Goal: Information Seeking & Learning: Learn about a topic

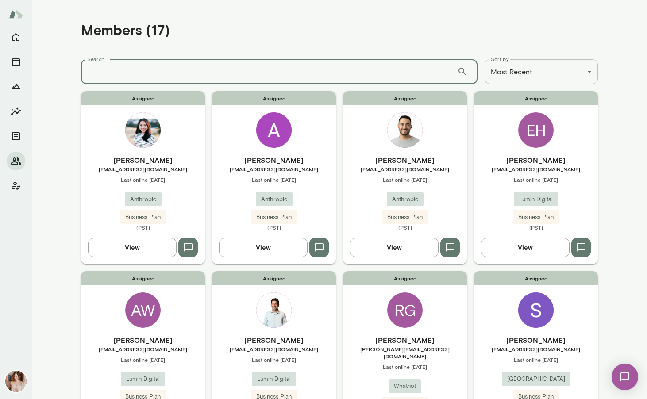
click at [183, 70] on input "Search..." at bounding box center [269, 71] width 376 height 25
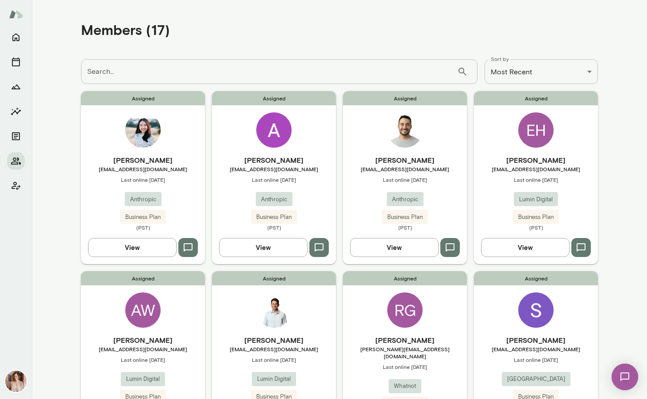
click at [261, 319] on img at bounding box center [273, 309] width 35 height 35
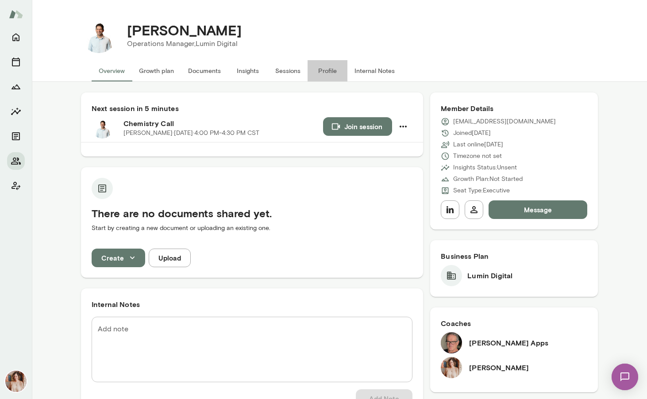
click at [325, 72] on button "Profile" at bounding box center [327, 70] width 40 height 21
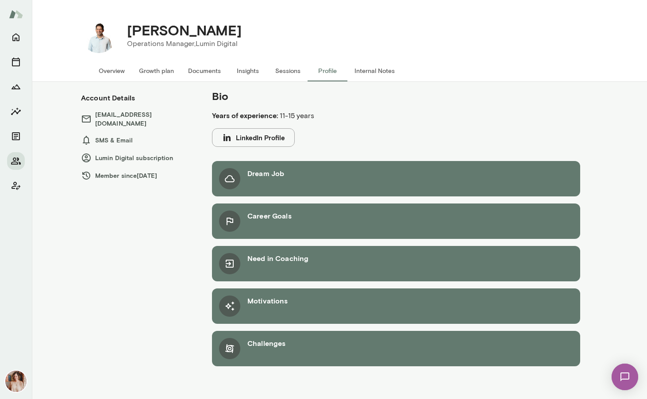
click at [384, 76] on button "Internal Notes" at bounding box center [374, 70] width 54 height 21
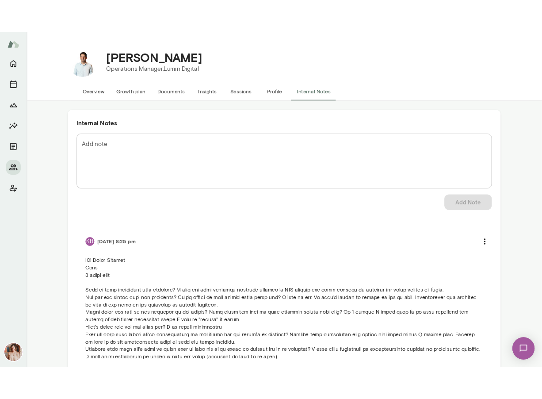
scroll to position [31, 0]
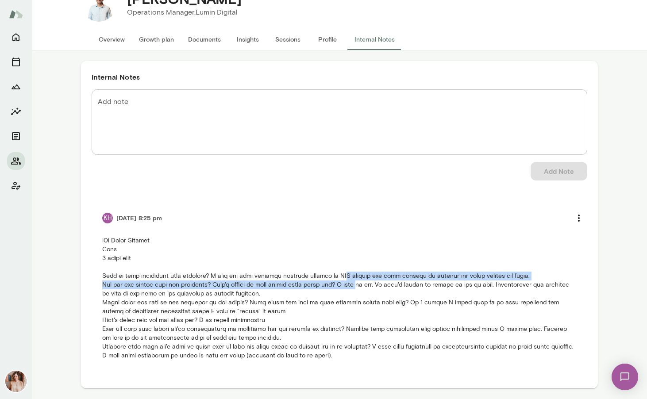
drag, startPoint x: 356, startPoint y: 275, endPoint x: 357, endPoint y: 285, distance: 10.3
click at [357, 285] on p at bounding box center [339, 298] width 474 height 124
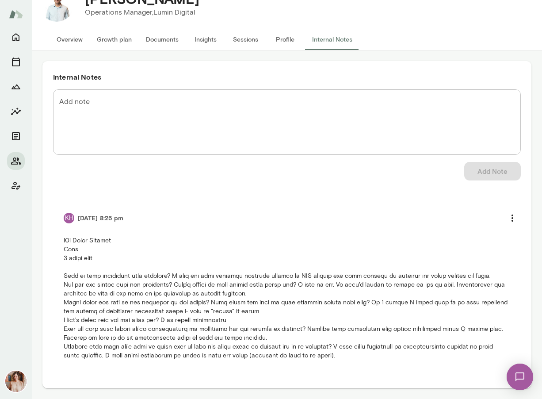
click at [326, 302] on p at bounding box center [287, 298] width 447 height 124
drag, startPoint x: 334, startPoint y: 295, endPoint x: 334, endPoint y: 303, distance: 8.0
click at [334, 304] on p at bounding box center [287, 298] width 447 height 124
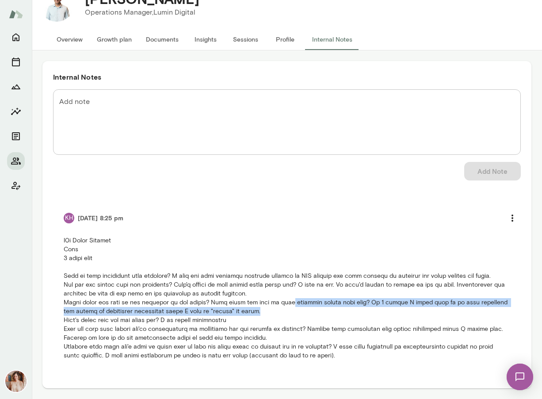
drag, startPoint x: 287, startPoint y: 311, endPoint x: 287, endPoint y: 319, distance: 8.0
click at [287, 319] on p at bounding box center [287, 298] width 447 height 124
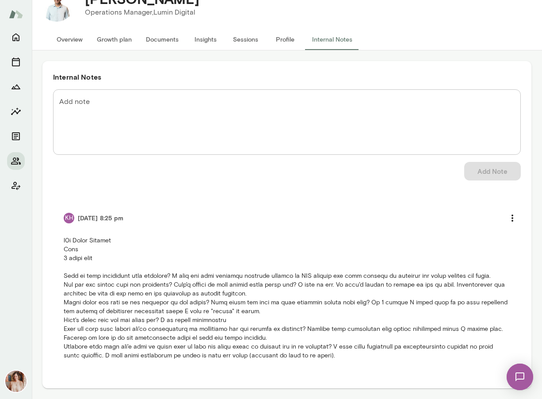
click at [200, 330] on p at bounding box center [287, 298] width 447 height 124
click at [356, 341] on p at bounding box center [287, 298] width 447 height 124
drag, startPoint x: 356, startPoint y: 341, endPoint x: 516, endPoint y: 339, distance: 160.6
click at [516, 339] on li "KH [DATE] 8:25 pm" at bounding box center [287, 284] width 468 height 173
copy p "improvised high stakes situations where I cannot plan."
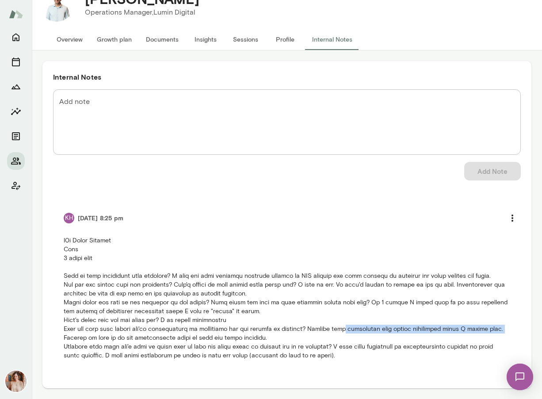
scroll to position [40, 0]
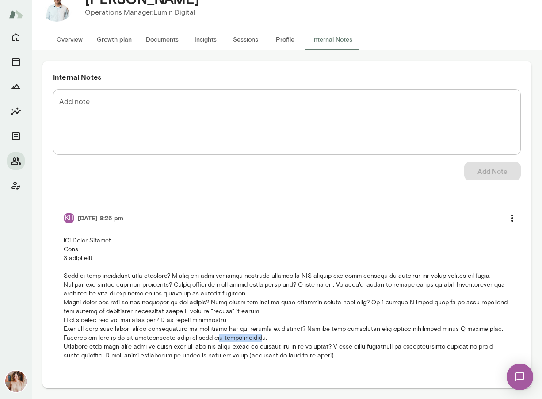
drag, startPoint x: 223, startPoint y: 342, endPoint x: 268, endPoint y: 341, distance: 44.7
click at [268, 341] on p at bounding box center [287, 298] width 447 height 124
drag, startPoint x: 279, startPoint y: 338, endPoint x: 57, endPoint y: 336, distance: 221.7
click at [57, 336] on li "KH [DATE] 8:25 pm" at bounding box center [287, 284] width 468 height 173
copy p "Getting my team to do the housekeeping tasks to help get along together."
